Goal: Find contact information: Find contact information

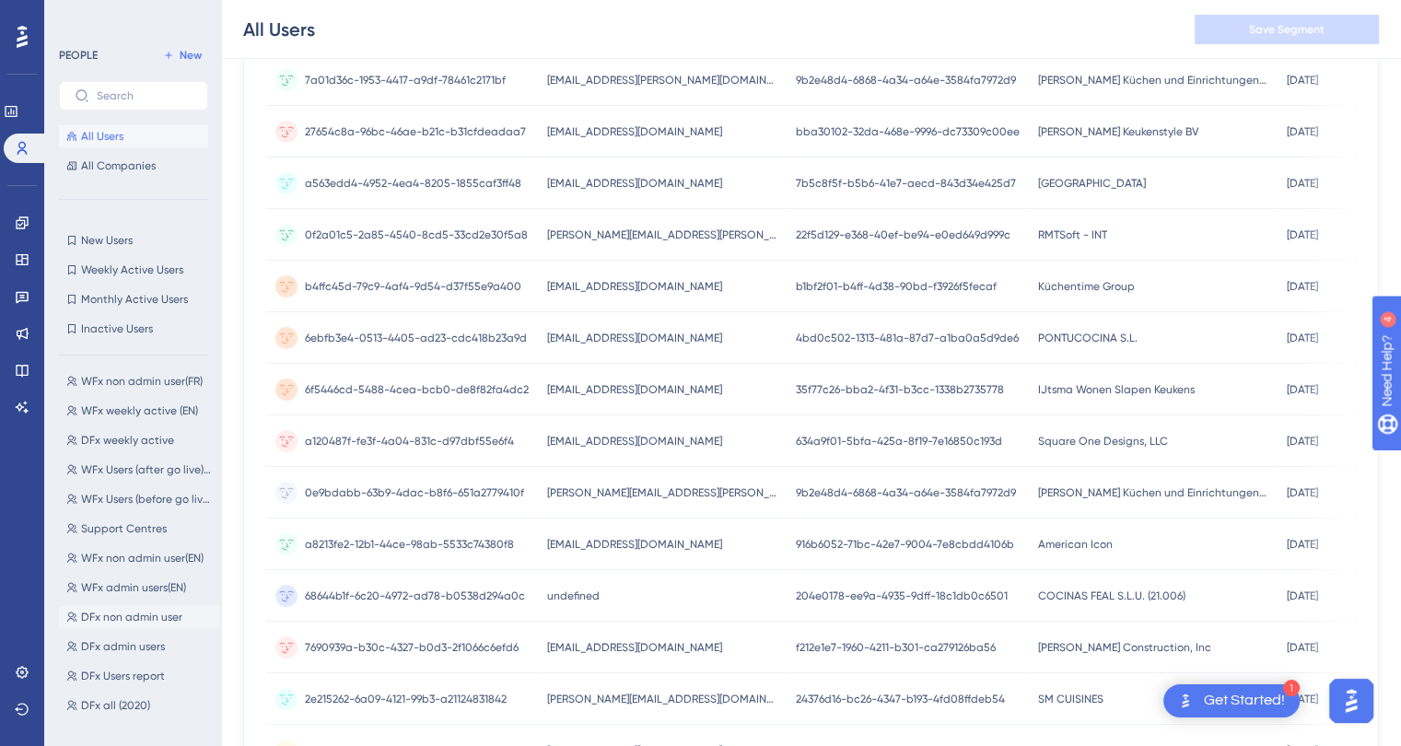
scroll to position [497, 0]
click at [146, 658] on span "DFx Users report" at bounding box center [123, 657] width 84 height 15
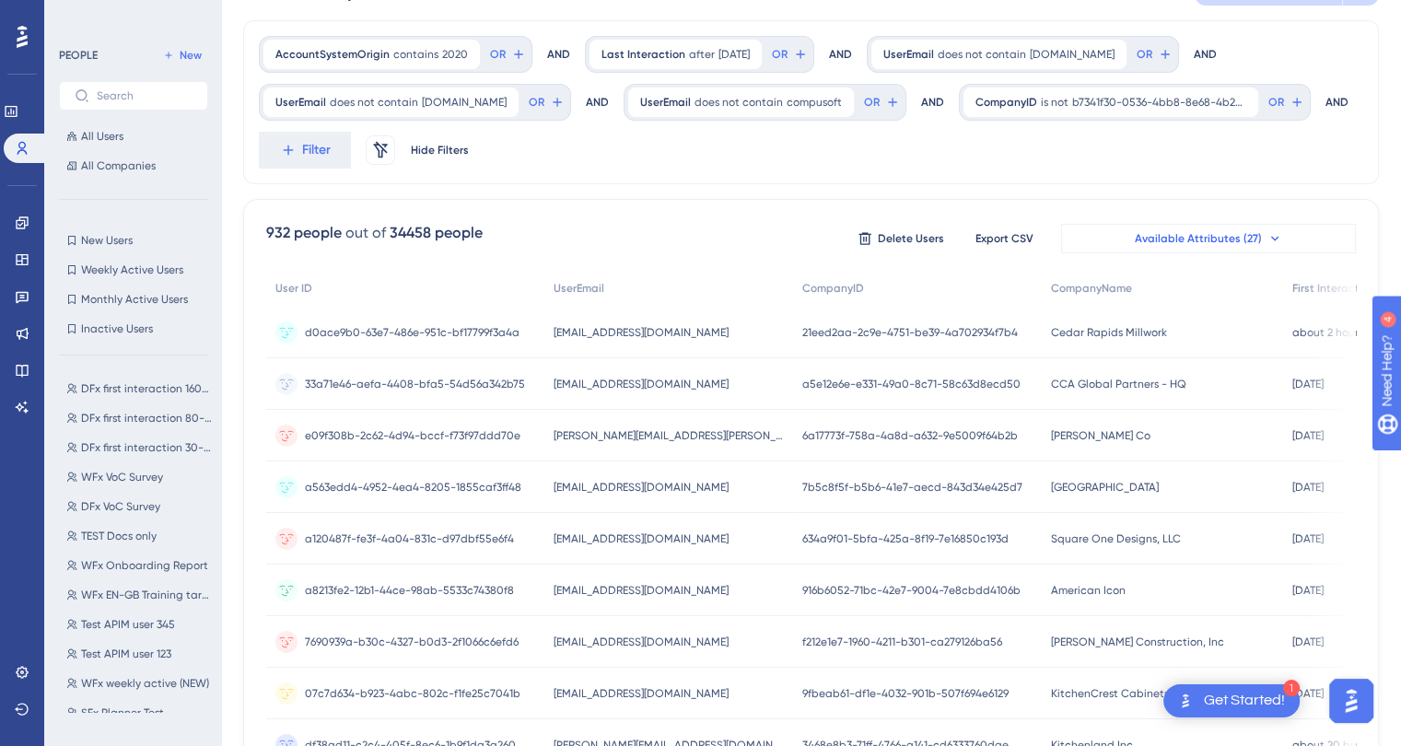
scroll to position [0, 0]
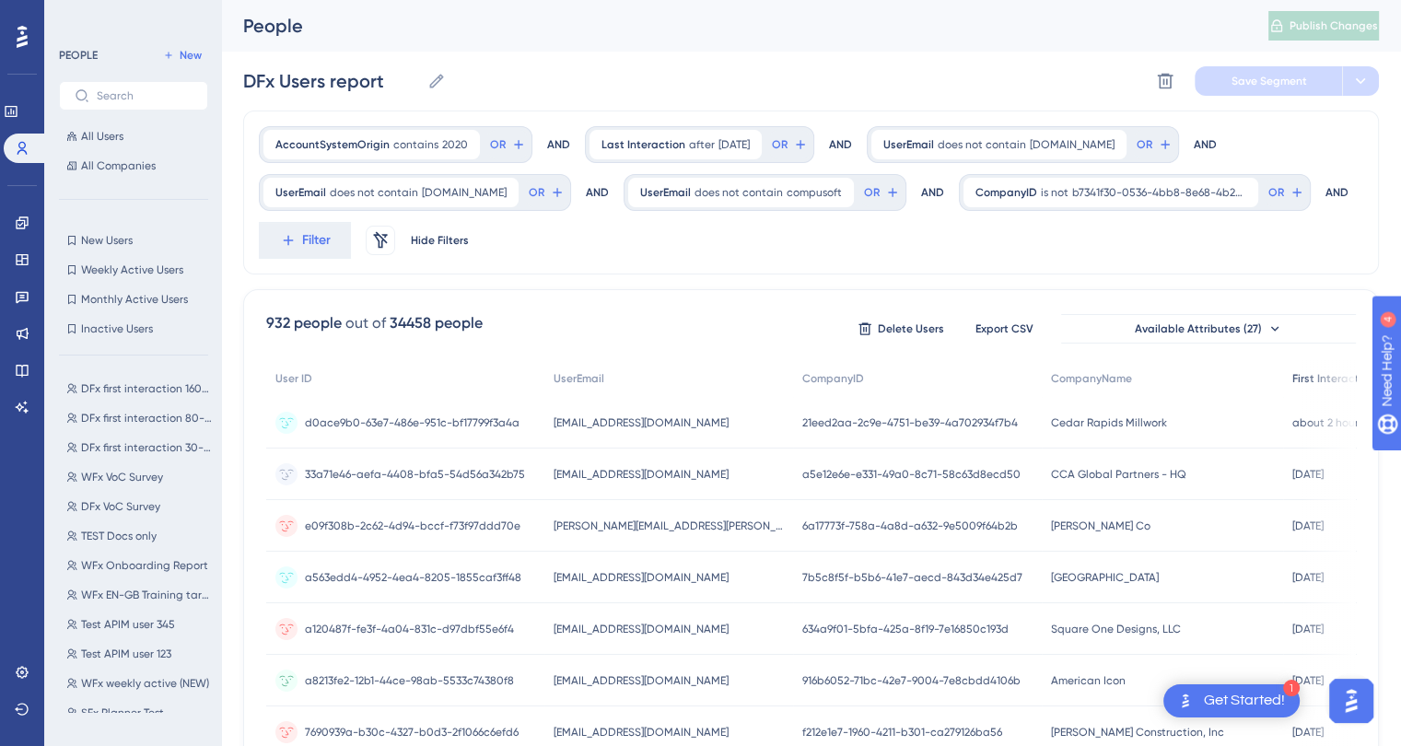
click at [1292, 378] on span "First Interaction" at bounding box center [1333, 378] width 83 height 15
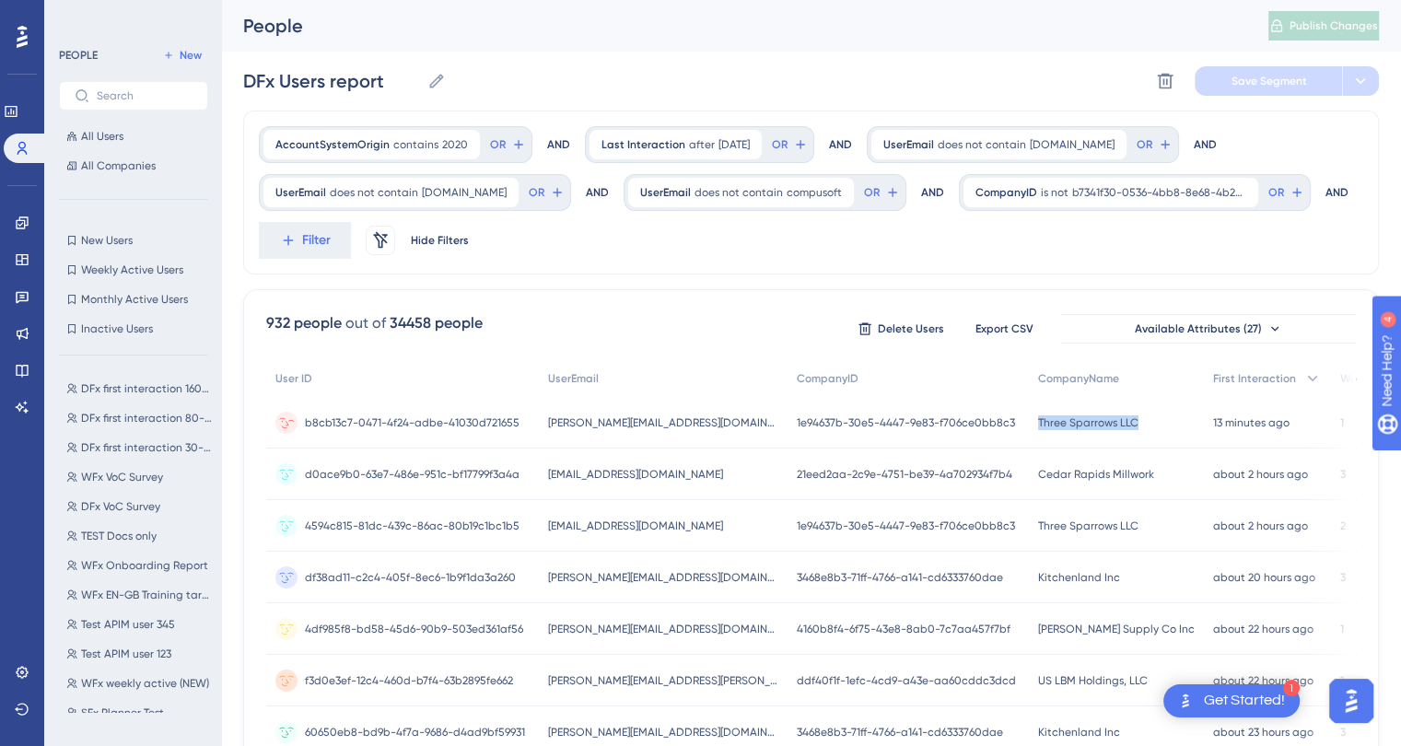
drag, startPoint x: 1120, startPoint y: 426, endPoint x: 1005, endPoint y: 427, distance: 115.1
click at [1029, 427] on div "Three Sparrows LLC Three Sparrows LLC" at bounding box center [1116, 423] width 175 height 52
copy span "Three Sparrows LLC"
drag, startPoint x: 731, startPoint y: 420, endPoint x: 548, endPoint y: 426, distance: 183.4
click at [548, 426] on div "[PERSON_NAME][EMAIL_ADDRESS][DOMAIN_NAME] [PERSON_NAME][EMAIL_ADDRESS][DOMAIN_N…" at bounding box center [663, 423] width 249 height 52
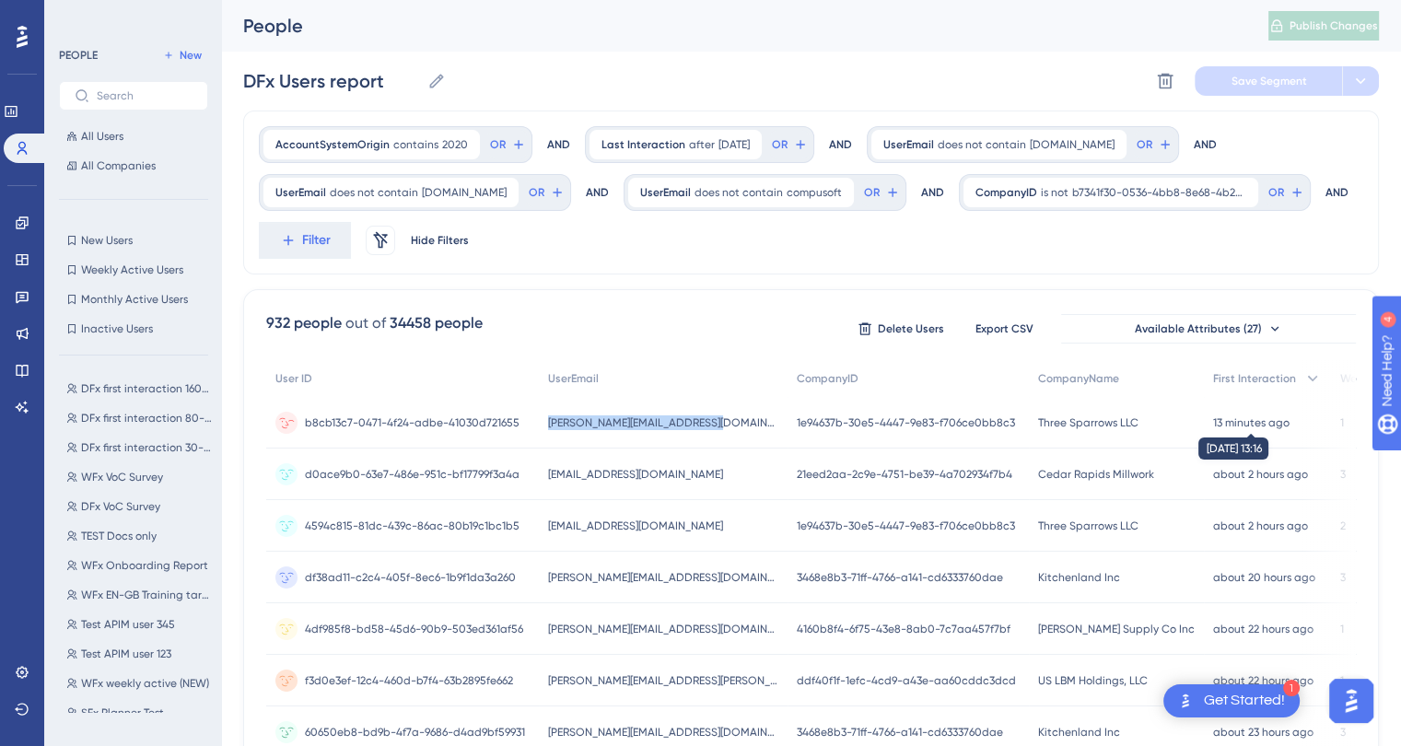
copy span "[PERSON_NAME][EMAIL_ADDRESS][DOMAIN_NAME]"
drag, startPoint x: 1132, startPoint y: 469, endPoint x: 1009, endPoint y: 480, distance: 123.0
click at [1029, 480] on div "[GEOGRAPHIC_DATA] Millwork [GEOGRAPHIC_DATA] Millwork" at bounding box center [1116, 475] width 175 height 52
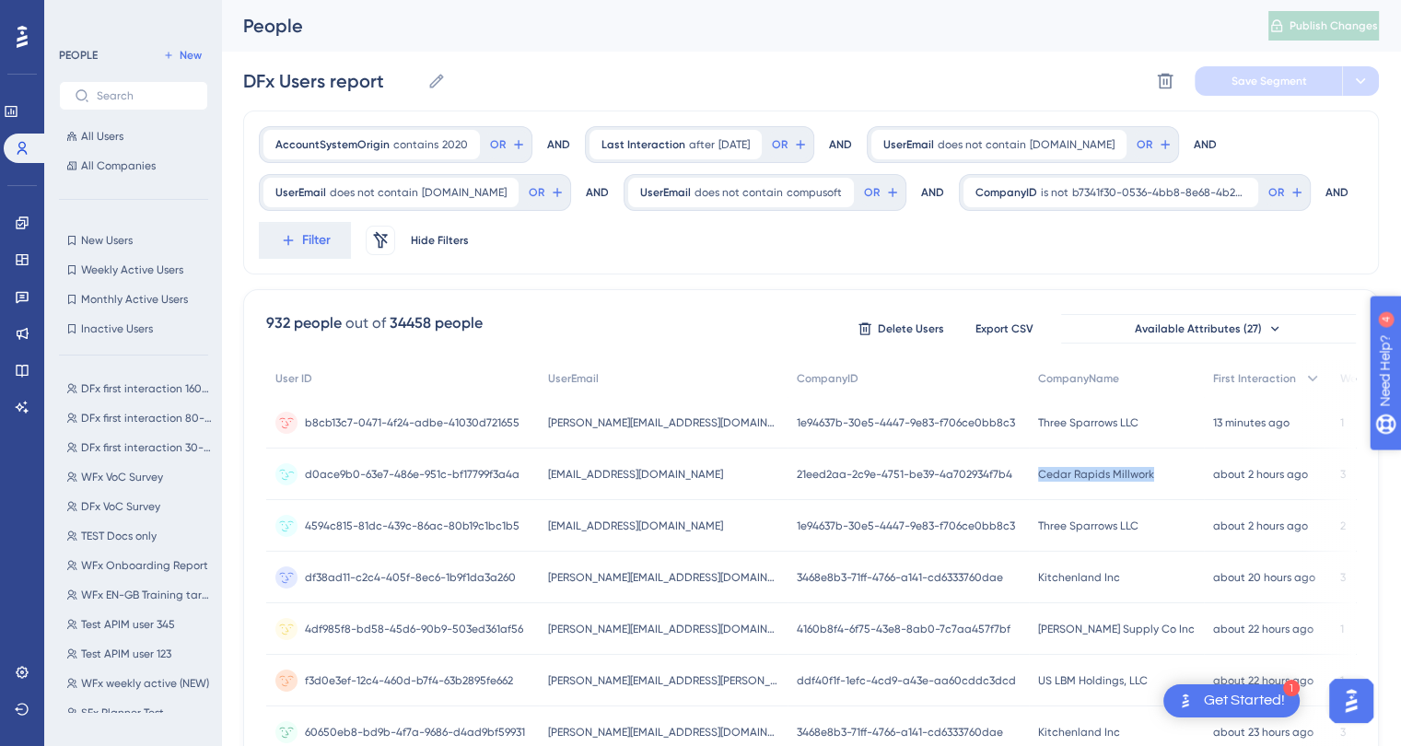
copy span "Cedar Rapids Millwork"
drag, startPoint x: 676, startPoint y: 469, endPoint x: 542, endPoint y: 472, distance: 133.6
click at [542, 472] on div "[EMAIL_ADDRESS][DOMAIN_NAME] [EMAIL_ADDRESS][DOMAIN_NAME]" at bounding box center [663, 475] width 249 height 52
copy span "[EMAIL_ADDRESS][DOMAIN_NAME]"
